Goal: Find contact information: Find contact information

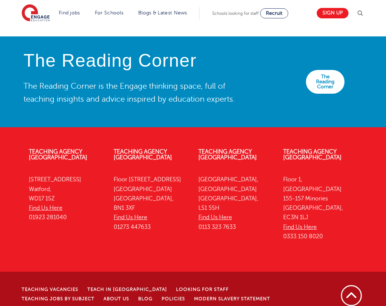
scroll to position [1815, 0]
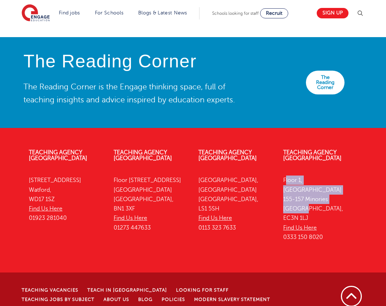
drag, startPoint x: 281, startPoint y: 200, endPoint x: 337, endPoint y: 222, distance: 60.5
click at [337, 222] on div "Teaching Agency [STREET_ADDRESS] Find Us Here 0333 150 8020" at bounding box center [320, 197] width 85 height 116
copy p "[STREET_ADDRESS],"
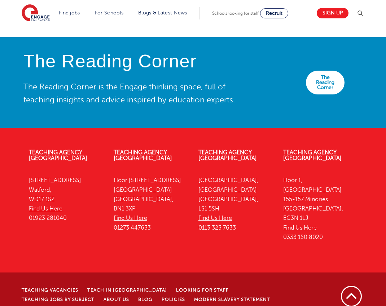
drag, startPoint x: 345, startPoint y: 228, endPoint x: 335, endPoint y: 233, distance: 11.1
click at [345, 228] on p "[STREET_ADDRESS] Find Us Here 0333 150 8020" at bounding box center [320, 209] width 74 height 66
drag, startPoint x: 335, startPoint y: 233, endPoint x: 285, endPoint y: 232, distance: 49.8
click at [285, 232] on p "[STREET_ADDRESS] Find Us Here 0333 150 8020" at bounding box center [320, 209] width 74 height 66
copy p "EC3N 1LJ"
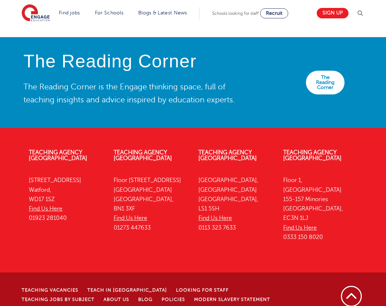
click at [142, 0] on section "Find jobs All vacancies We have one of the UK's largest database. and with hund…" at bounding box center [168, 13] width 292 height 26
drag, startPoint x: 336, startPoint y: 254, endPoint x: 285, endPoint y: 249, distance: 51.1
click at [285, 242] on p "[STREET_ADDRESS] Find Us Here 0333 150 8020" at bounding box center [320, 209] width 74 height 66
copy p "0333 150 8020"
